Goal: Check status: Check status

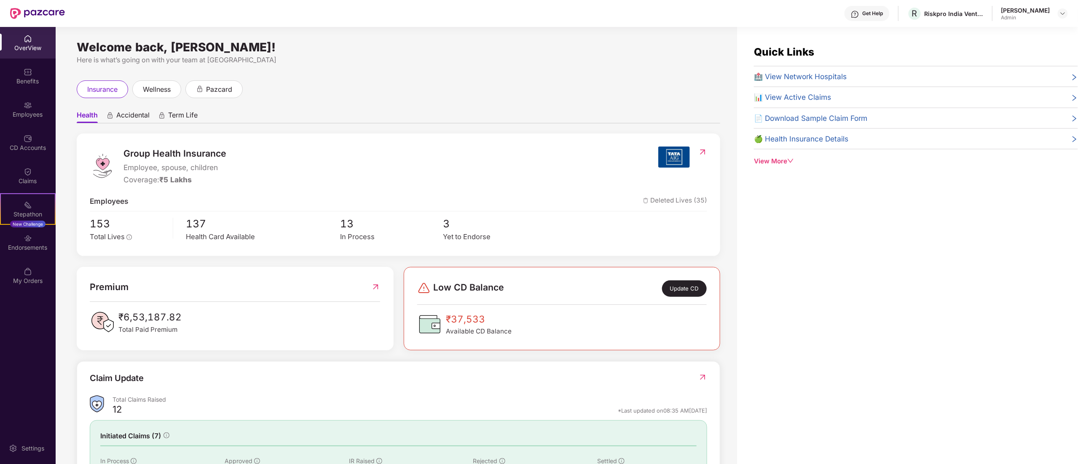
click at [732, 130] on div "Welcome back, [PERSON_NAME]! Here is what’s going on with your team at Pazcare …" at bounding box center [396, 250] width 681 height 447
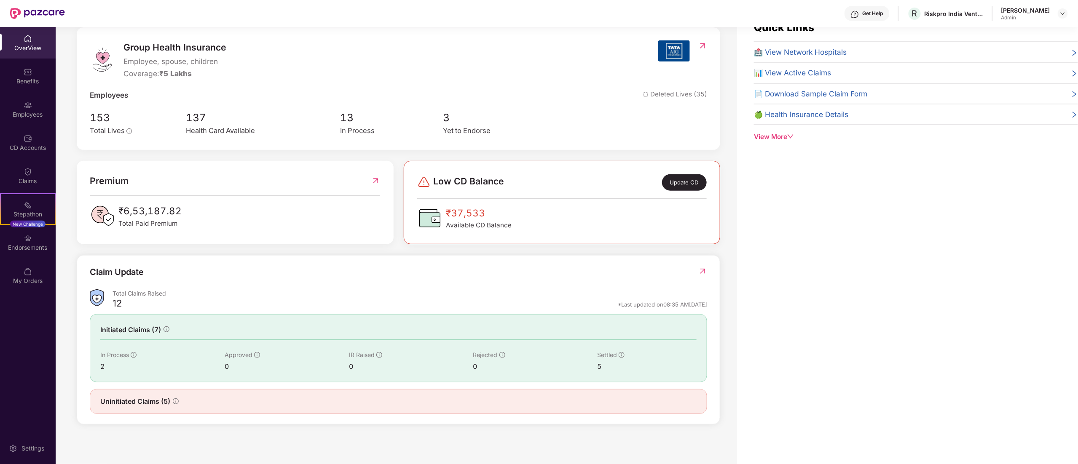
scroll to position [27, 0]
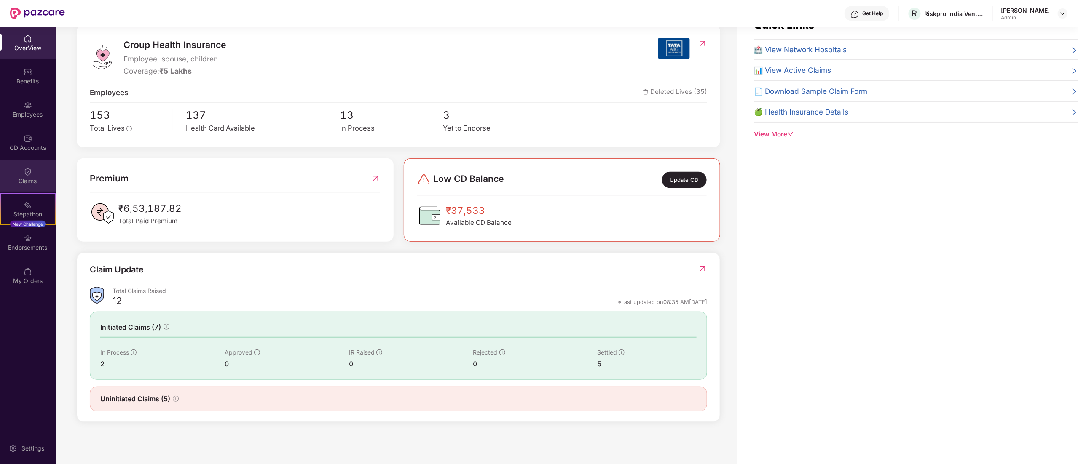
click at [29, 171] on img at bounding box center [28, 172] width 8 height 8
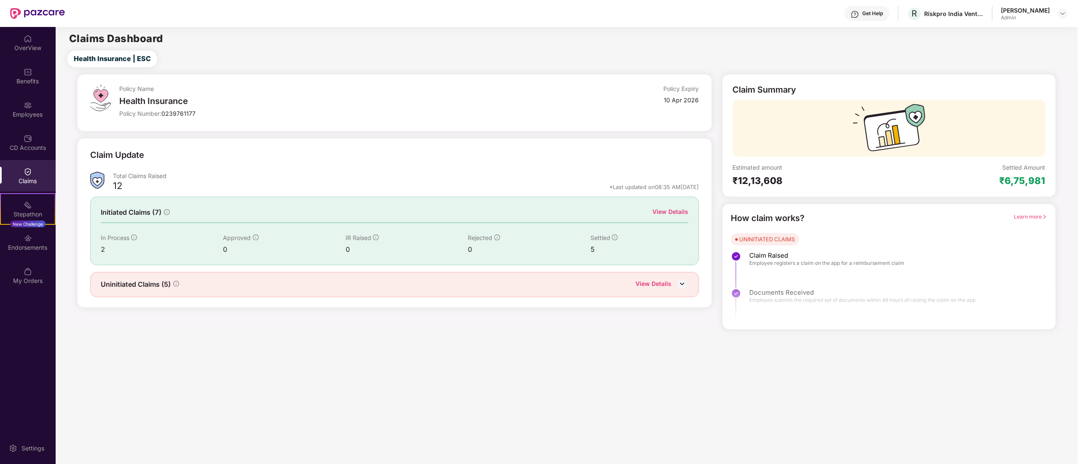
click at [671, 281] on div "View Details" at bounding box center [654, 284] width 36 height 11
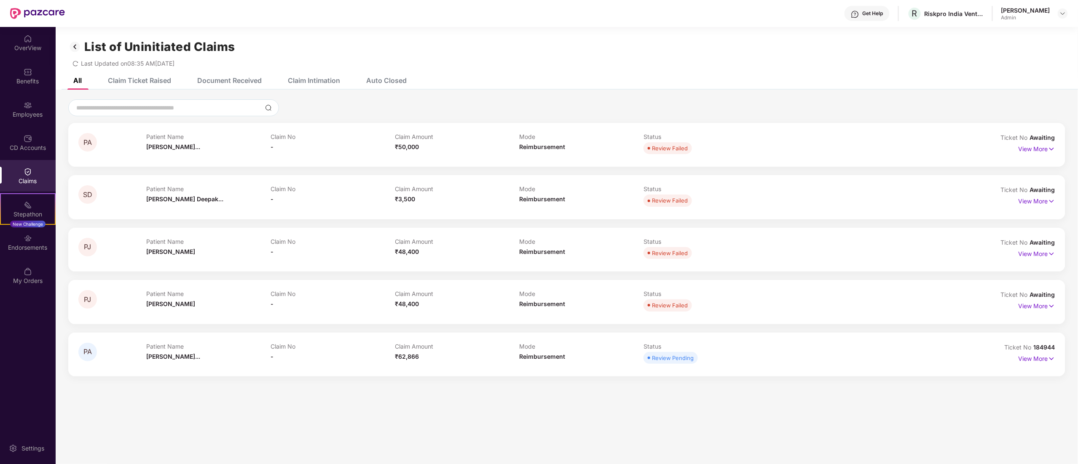
click at [76, 45] on img at bounding box center [74, 47] width 13 height 14
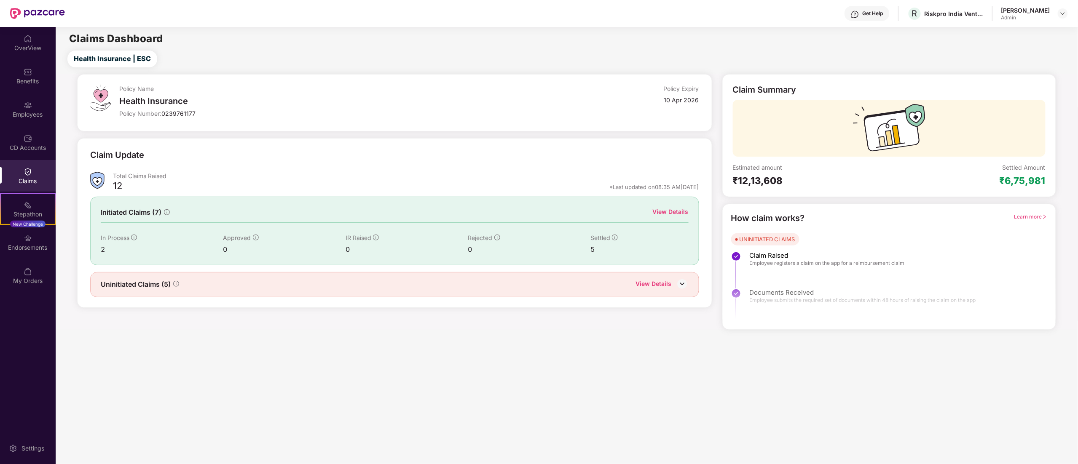
click at [676, 210] on div "View Details" at bounding box center [671, 211] width 36 height 9
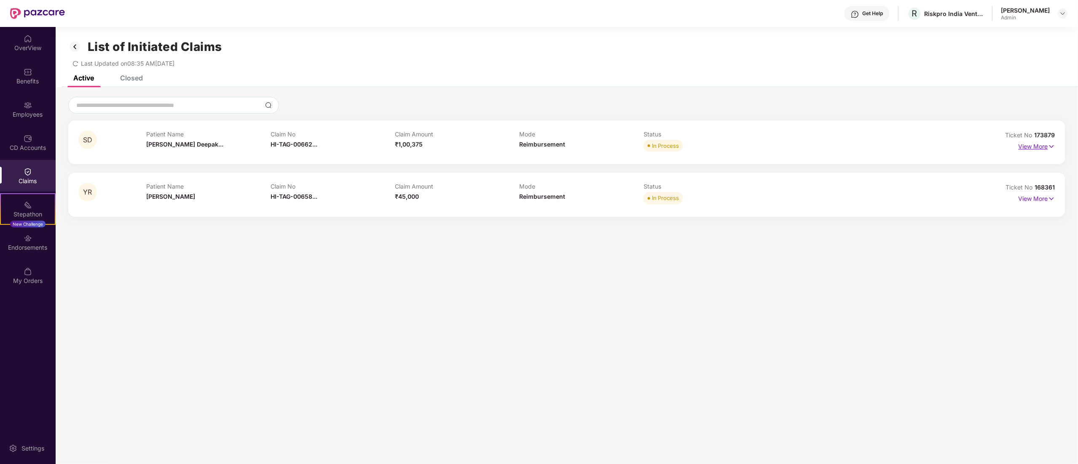
click at [1030, 143] on p "View More" at bounding box center [1036, 145] width 37 height 11
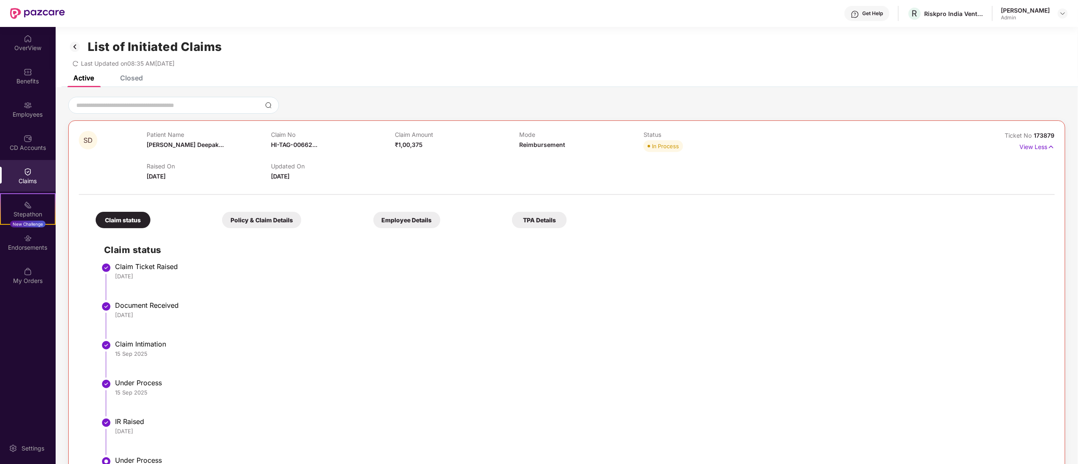
click at [912, 64] on div "Last Updated on 08:35 AM[DATE]" at bounding box center [566, 60] width 997 height 13
click at [74, 46] on img at bounding box center [74, 47] width 13 height 14
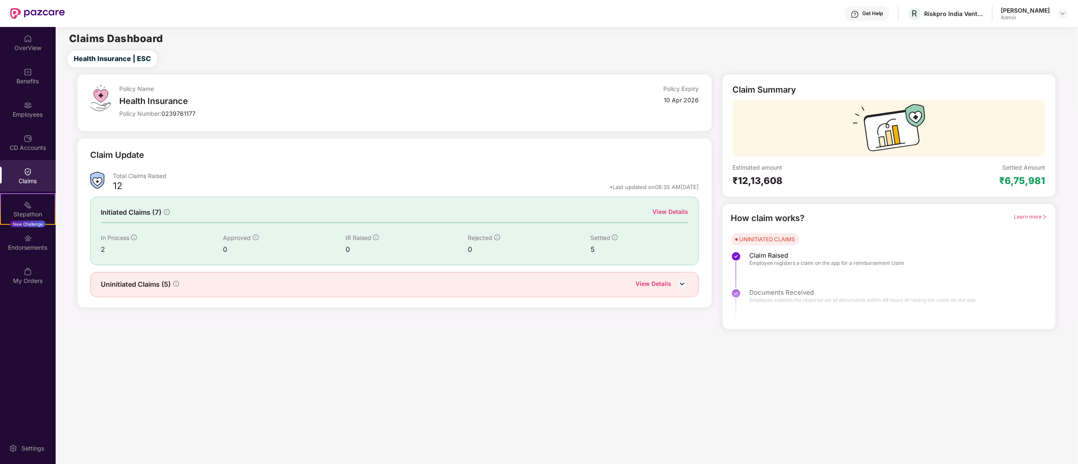
click at [666, 281] on div "View Details" at bounding box center [654, 284] width 36 height 11
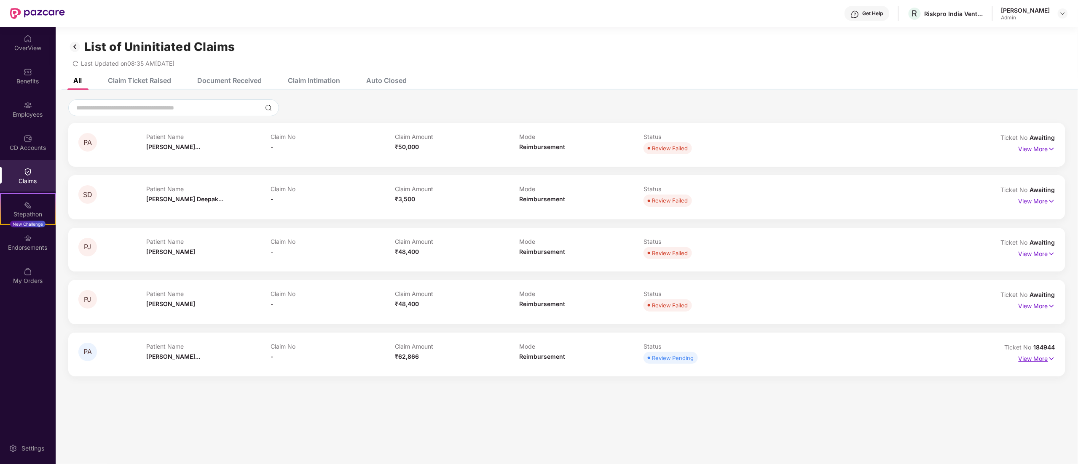
click at [1038, 354] on p "View More" at bounding box center [1036, 357] width 37 height 11
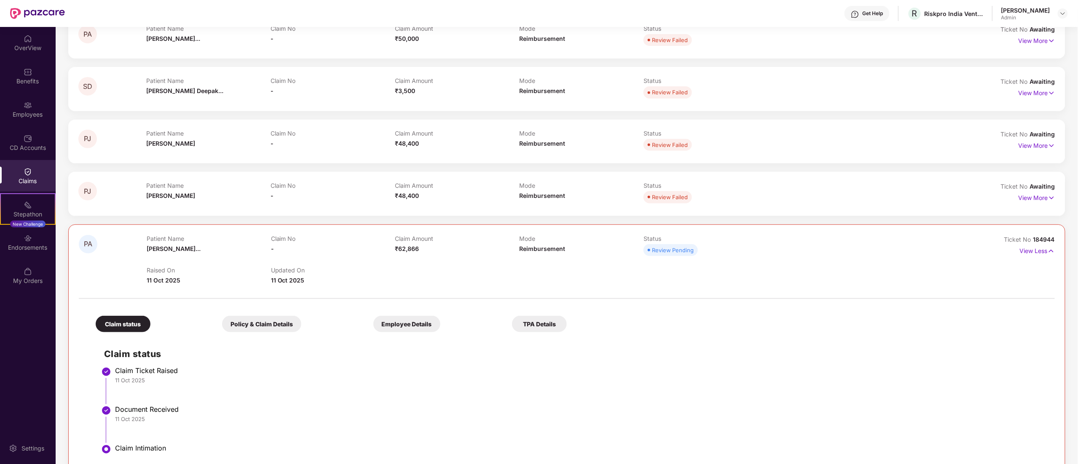
scroll to position [130, 0]
